Goal: Navigation & Orientation: Find specific page/section

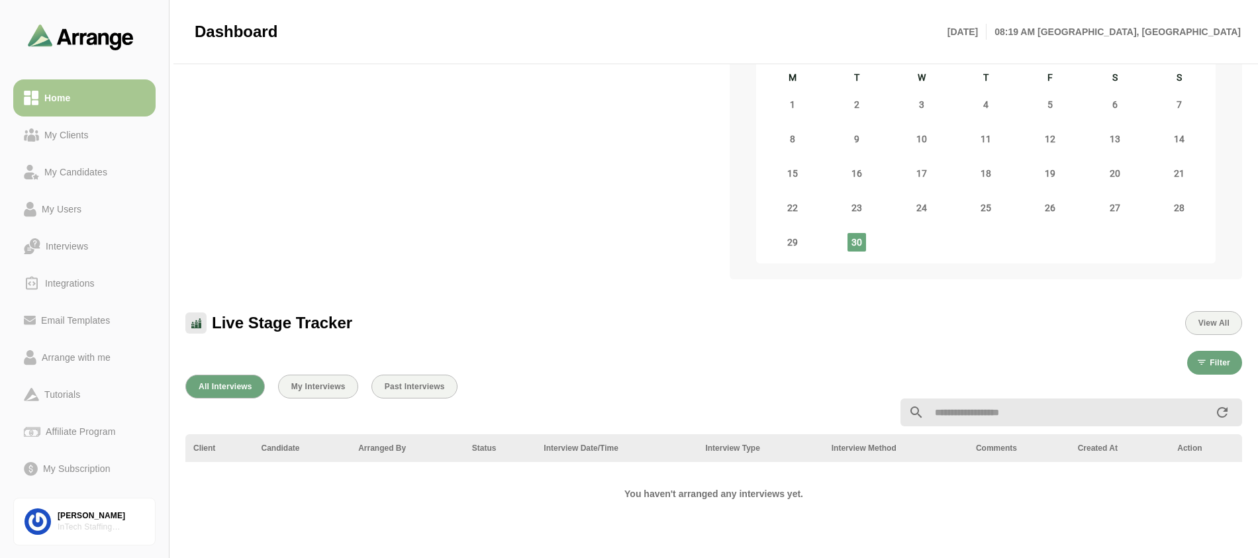
scroll to position [435, 0]
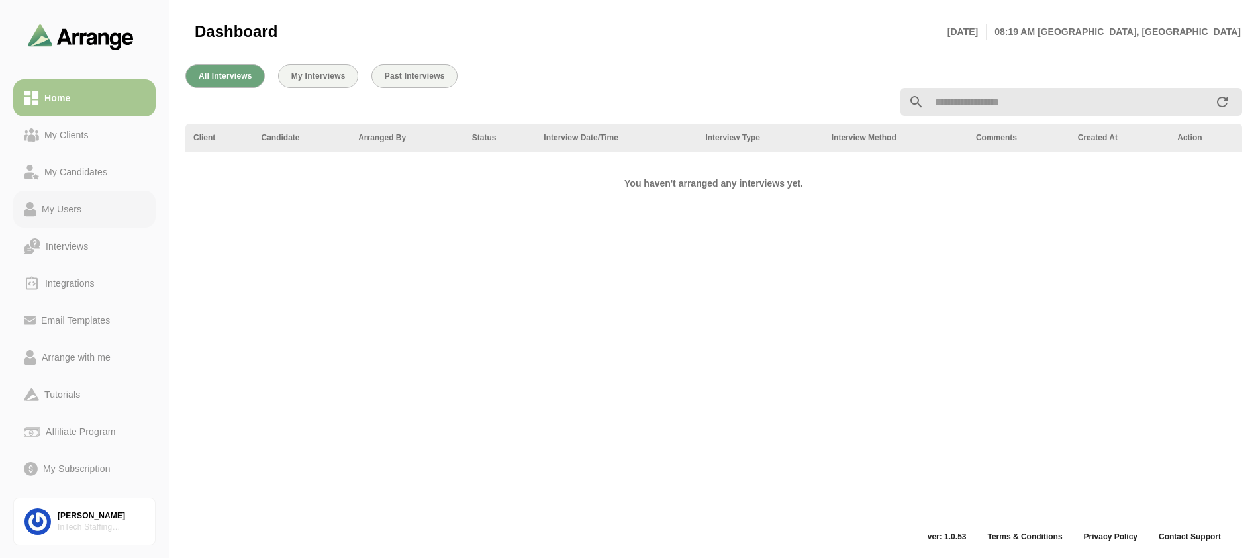
click at [58, 209] on div "My Users" at bounding box center [61, 209] width 50 height 16
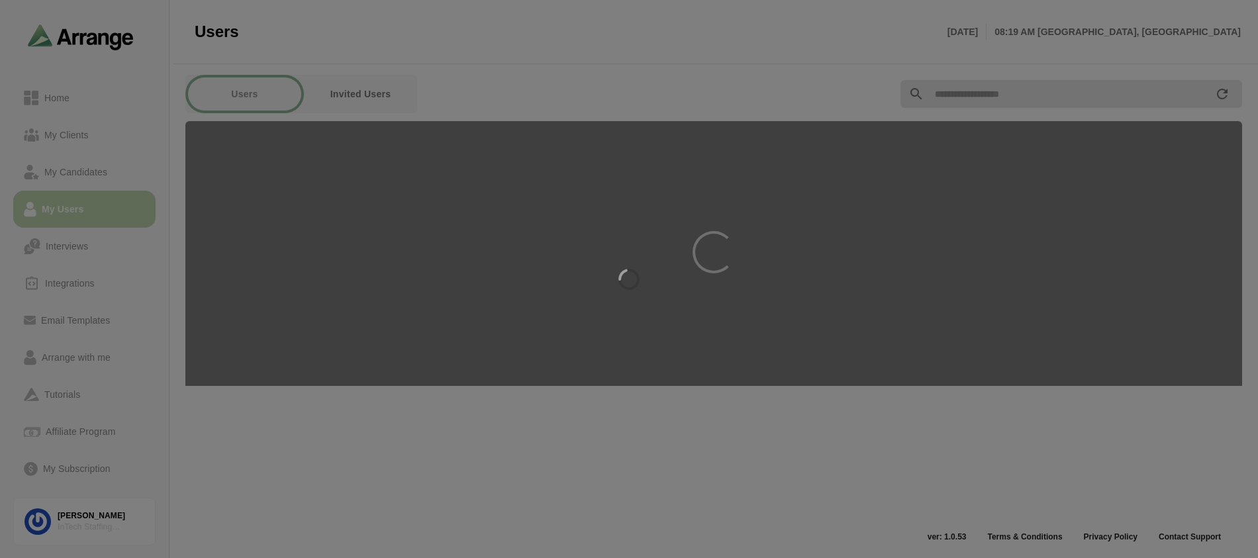
scroll to position [5, 0]
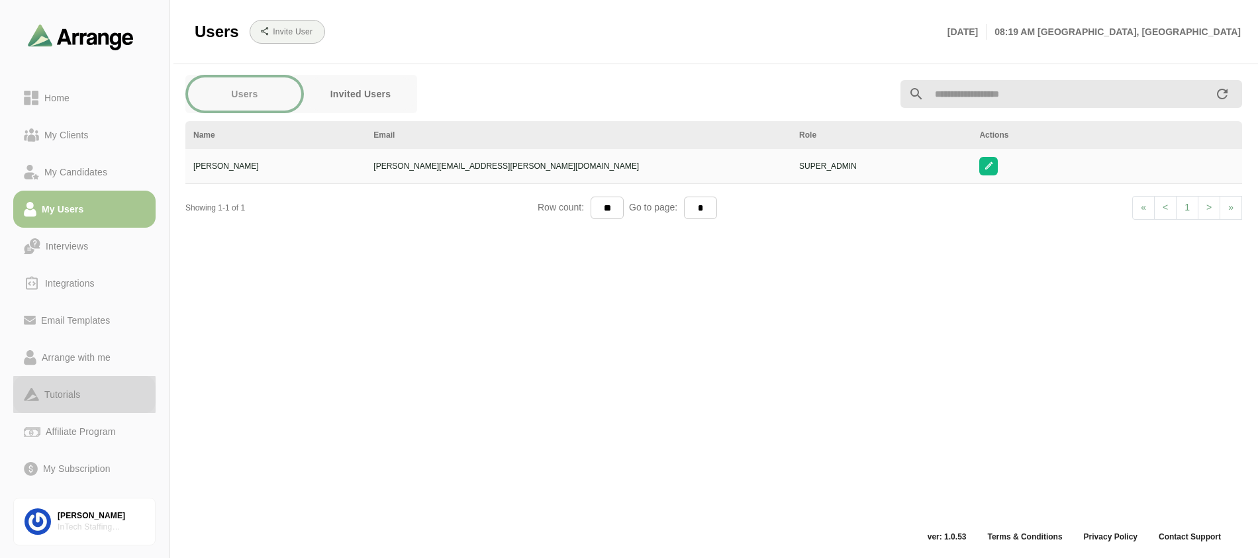
click at [77, 387] on div "Tutorials" at bounding box center [62, 395] width 46 height 16
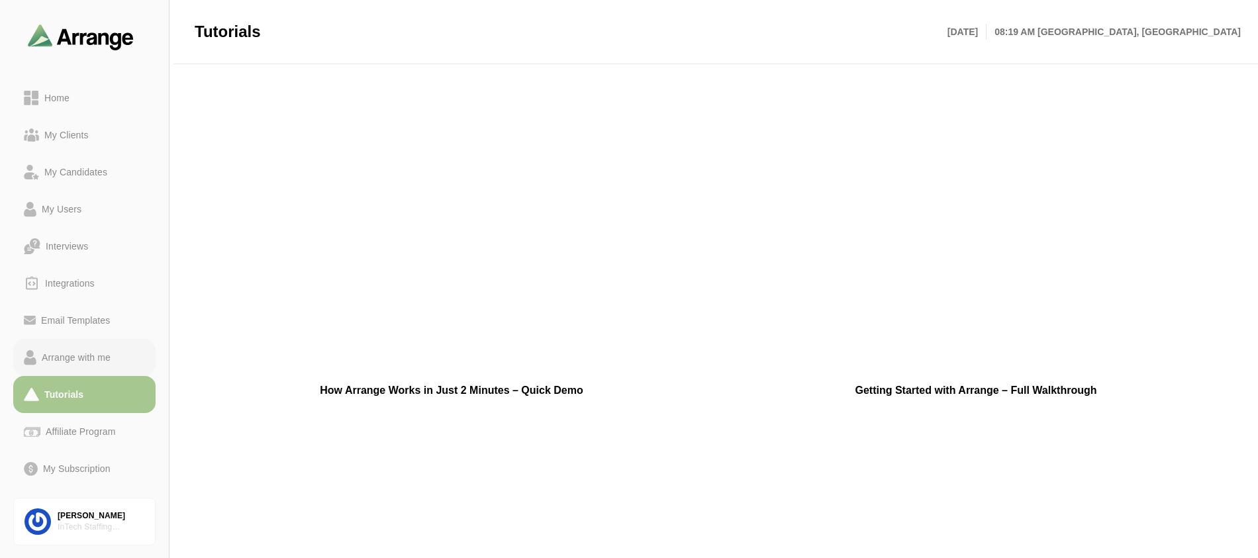
click at [89, 358] on div "Arrange with me" at bounding box center [75, 358] width 79 height 16
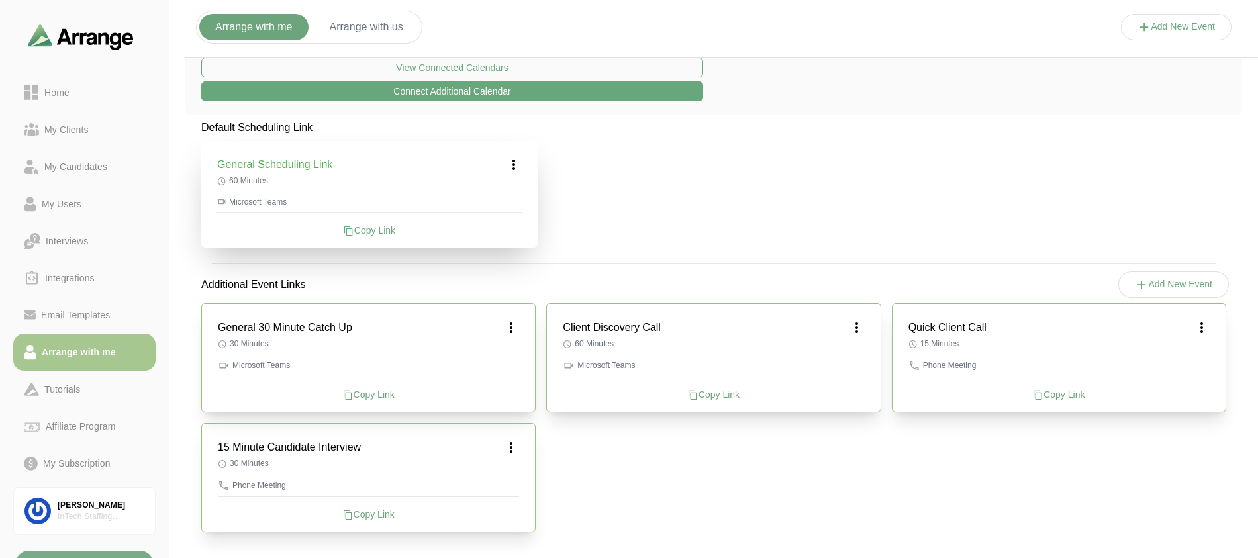
scroll to position [261, 0]
click at [378, 395] on div "Copy Link" at bounding box center [368, 393] width 301 height 13
